Goal: Entertainment & Leisure: Consume media (video, audio)

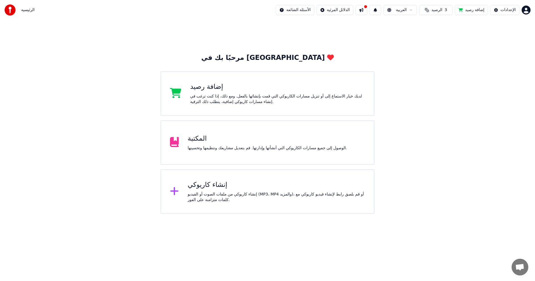
click at [226, 187] on div "إنشاء كاريوكي" at bounding box center [277, 185] width 178 height 9
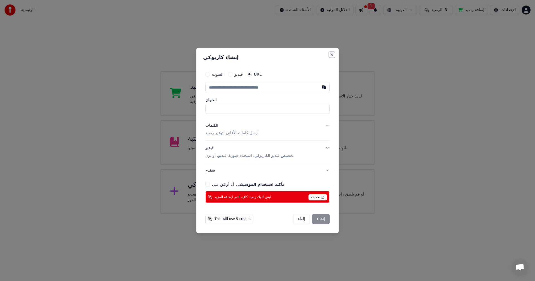
click at [331, 54] on button "Close" at bounding box center [332, 54] width 4 height 4
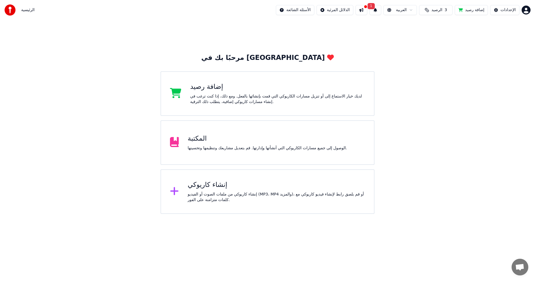
click at [429, 8] on button "الرصيد 3" at bounding box center [435, 10] width 33 height 10
click at [348, 37] on div "مرحبًا بك في [GEOGRAPHIC_DATA] إضافة رصيد لديك خيار الاستماع إلى أو تنزيل مسارا…" at bounding box center [267, 117] width 535 height 194
click at [209, 137] on div "المكتبة" at bounding box center [268, 138] width 160 height 9
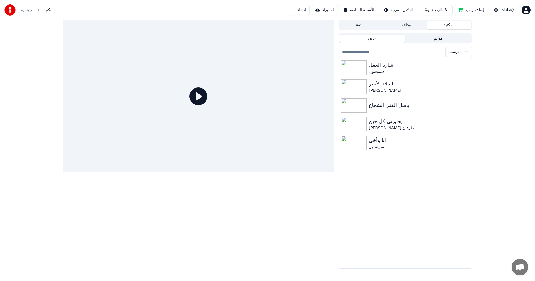
click at [199, 99] on icon at bounding box center [199, 97] width 18 height 18
click at [197, 99] on icon at bounding box center [199, 97] width 18 height 18
click at [352, 71] on img at bounding box center [354, 68] width 26 height 15
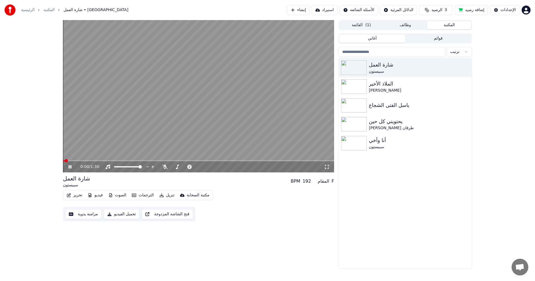
click at [69, 167] on icon at bounding box center [70, 166] width 3 height 3
click at [128, 94] on video at bounding box center [198, 96] width 271 height 153
click at [65, 162] on div "0:06 / 1:30" at bounding box center [198, 166] width 271 height 11
click at [66, 160] on span at bounding box center [73, 160] width 21 height 1
click at [71, 166] on icon at bounding box center [70, 166] width 3 height 3
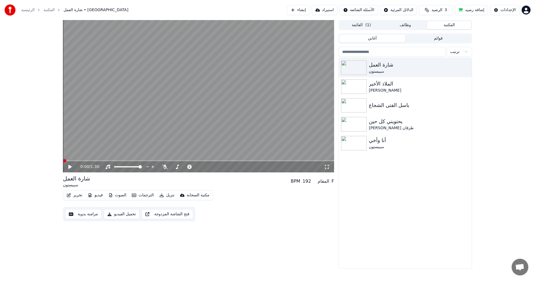
click at [63, 162] on span at bounding box center [64, 160] width 3 height 3
click at [391, 9] on html "الرئيسية المكتبة شارة العمل • سبيستون إنشاء استيراد الأسئلة الشائعة الدلائل الم…" at bounding box center [267, 140] width 535 height 281
click at [368, 9] on html "الرئيسية المكتبة شارة العمل • سبيستون إنشاء استيراد الأسئلة الشائعة الدلائل الم…" at bounding box center [267, 140] width 535 height 281
click at [298, 10] on button "إنشاء" at bounding box center [298, 10] width 23 height 10
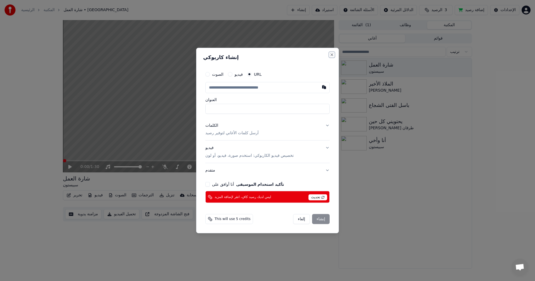
click at [333, 55] on button "Close" at bounding box center [332, 54] width 4 height 4
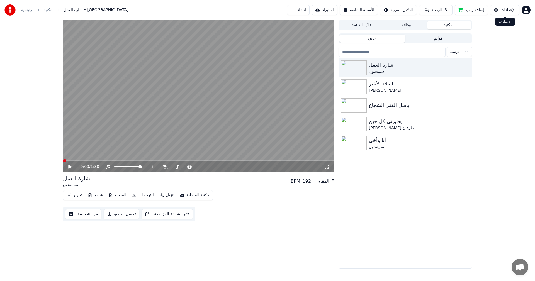
click at [511, 10] on div "الإعدادات" at bounding box center [508, 10] width 15 height 6
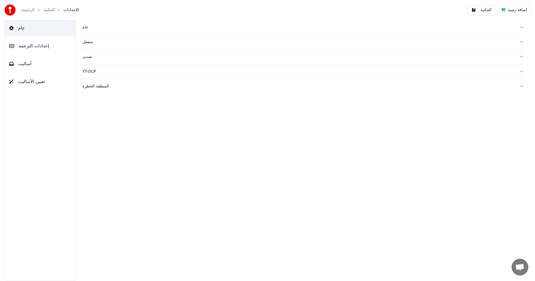
click at [482, 10] on button "المكتبة" at bounding box center [481, 10] width 27 height 10
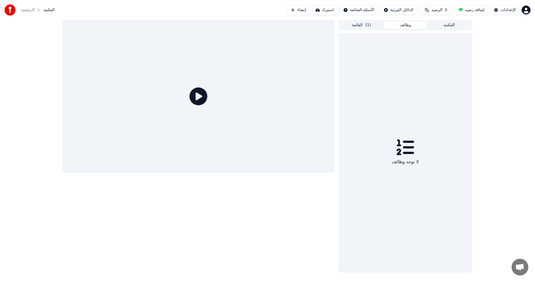
click at [395, 24] on button "وظائف" at bounding box center [406, 25] width 44 height 8
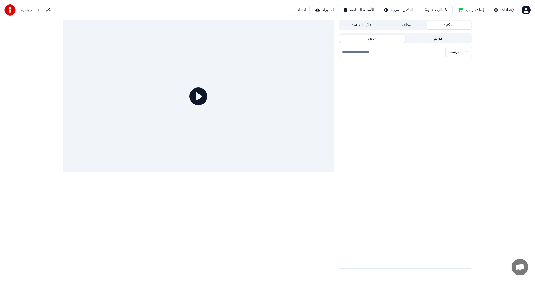
click at [448, 24] on button "المكتبة" at bounding box center [450, 25] width 44 height 8
click at [362, 23] on button "القائمة ( 1 )" at bounding box center [362, 25] width 44 height 8
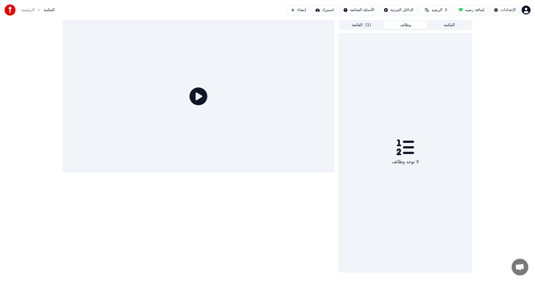
click at [404, 22] on button "وظائف" at bounding box center [406, 25] width 44 height 8
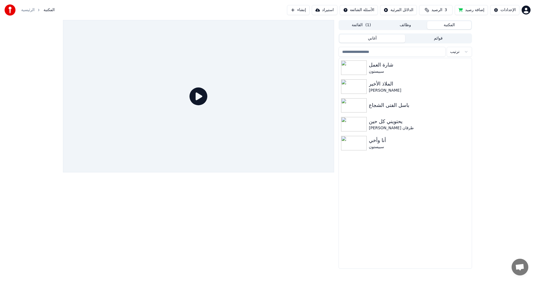
click at [445, 25] on button "المكتبة" at bounding box center [450, 25] width 44 height 8
click at [400, 69] on div "سبيستون" at bounding box center [416, 72] width 95 height 6
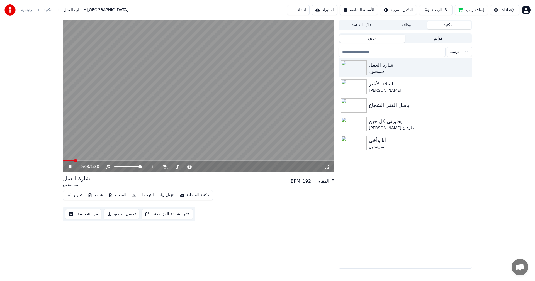
click at [72, 167] on icon at bounding box center [73, 167] width 13 height 4
click at [71, 165] on icon at bounding box center [73, 167] width 13 height 4
click at [69, 166] on icon at bounding box center [70, 166] width 3 height 3
click at [467, 50] on html "الرئيسية المكتبة شارة العمل • سبيستون إنشاء استيراد الأسئلة الشائعة الدلائل الم…" at bounding box center [267, 140] width 535 height 281
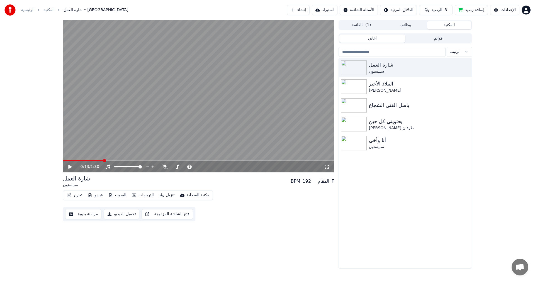
click at [69, 165] on div "0:13 / 1:30" at bounding box center [198, 167] width 267 height 6
click at [70, 165] on icon at bounding box center [73, 167] width 13 height 4
click at [71, 168] on icon at bounding box center [70, 166] width 3 height 3
